Goal: Information Seeking & Learning: Learn about a topic

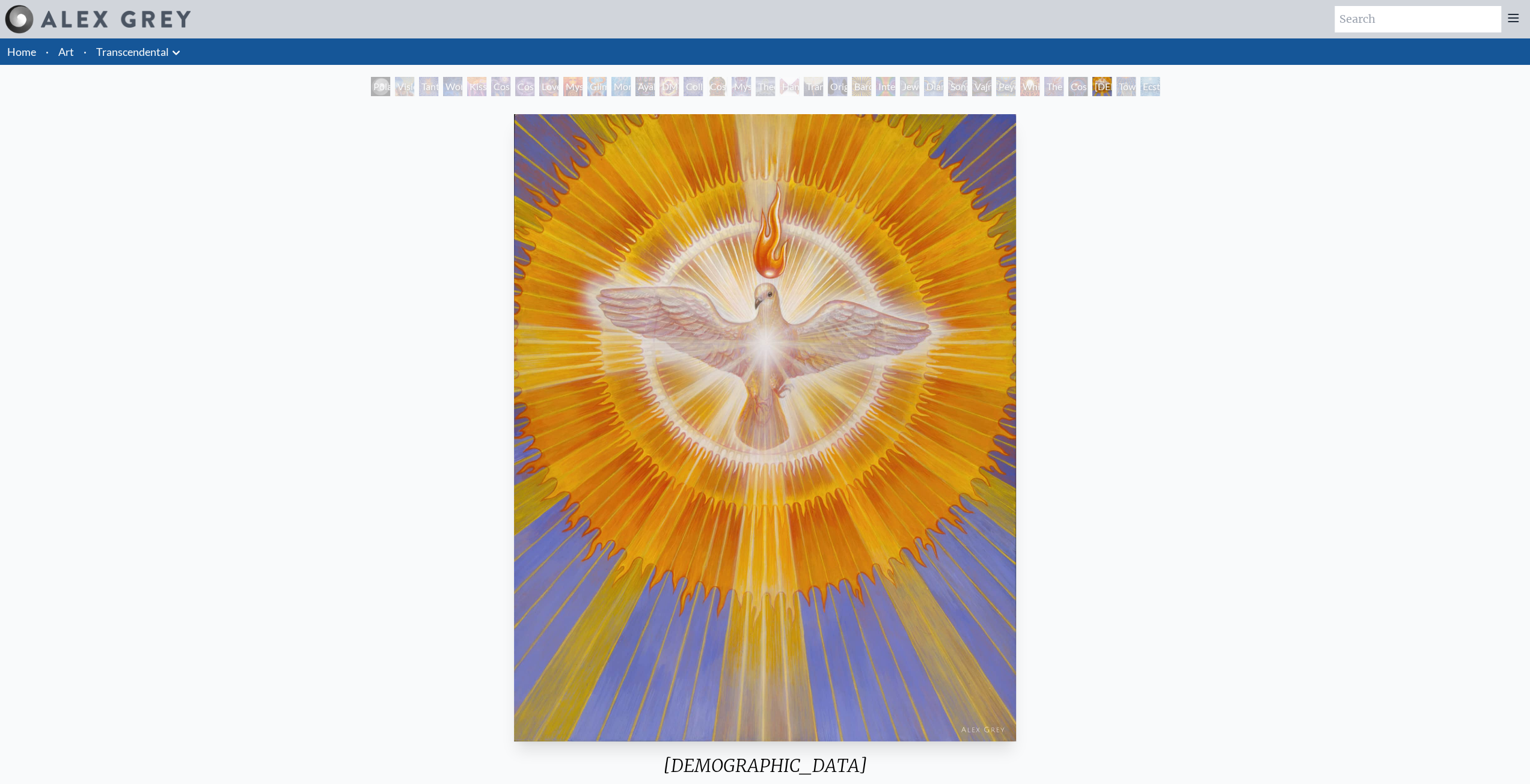
click at [1255, 267] on div "[DEMOGRAPHIC_DATA] 1998, acrylic on wood, 16 x 20 in. Visit the CoSM Shop" at bounding box center [764, 498] width 1511 height 777
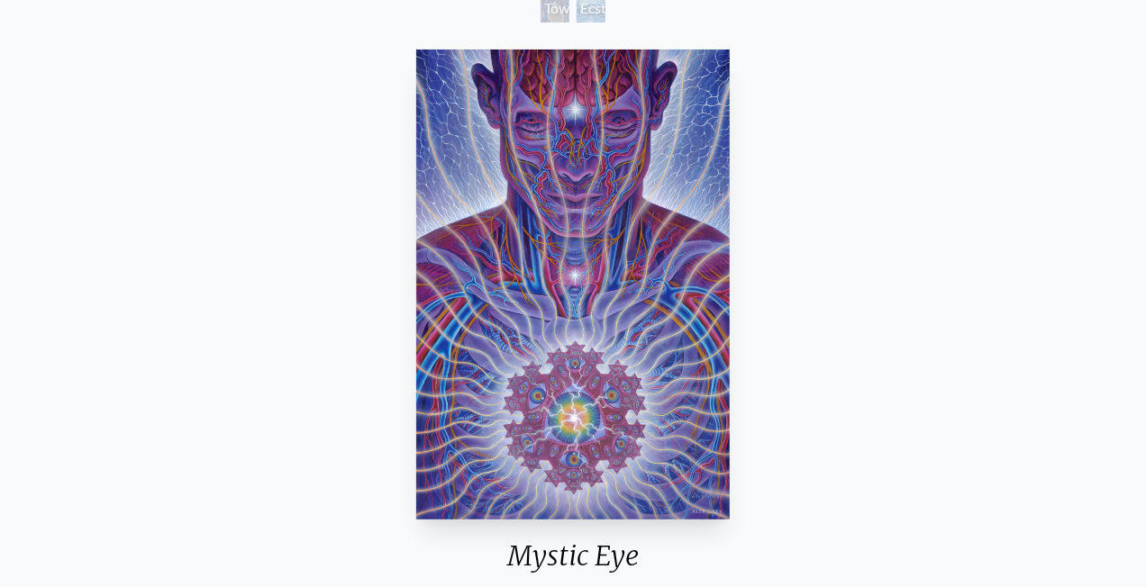
scroll to position [225, 0]
